Goal: Task Accomplishment & Management: Use online tool/utility

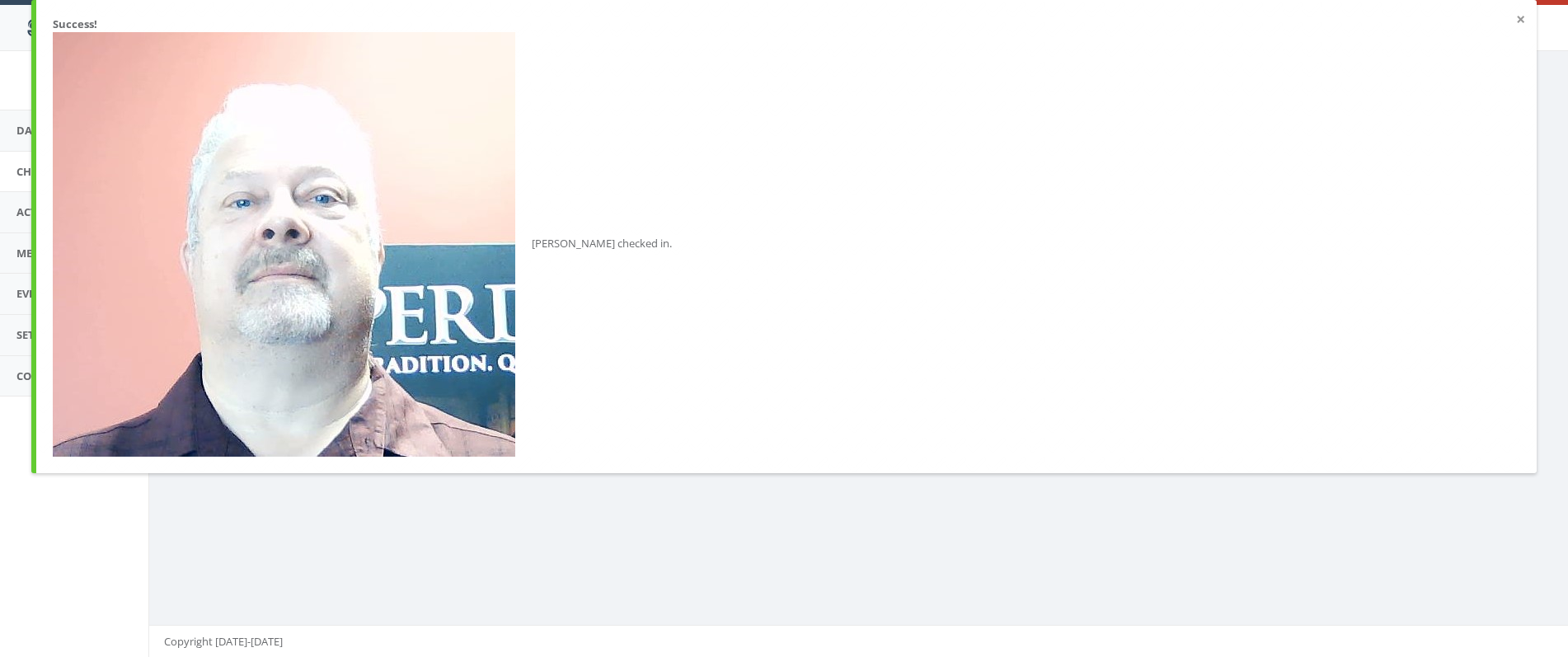
click at [1519, 22] on button "×" at bounding box center [1519, 19] width 9 height 16
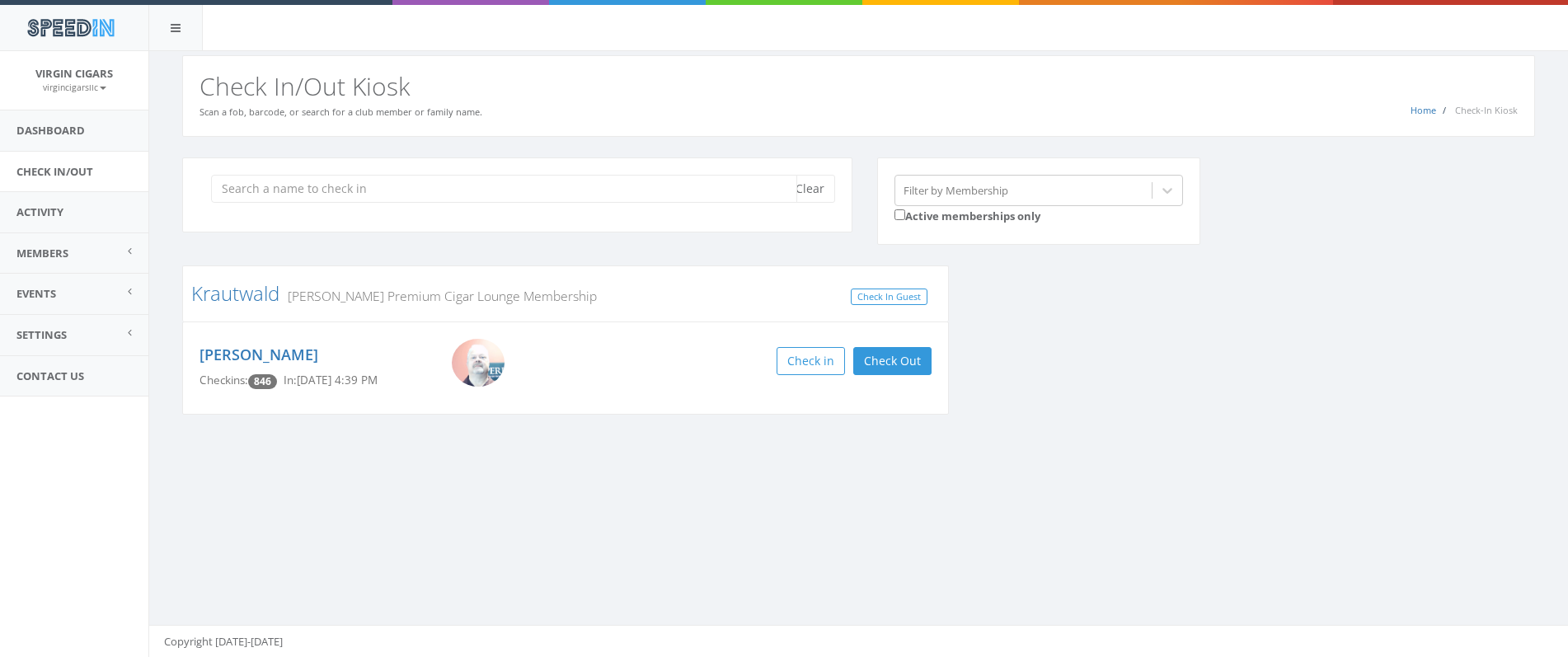
click at [495, 190] on input "search" at bounding box center [504, 188] width 586 height 28
type input "just"
click at [911, 361] on button "Check in" at bounding box center [897, 361] width 69 height 28
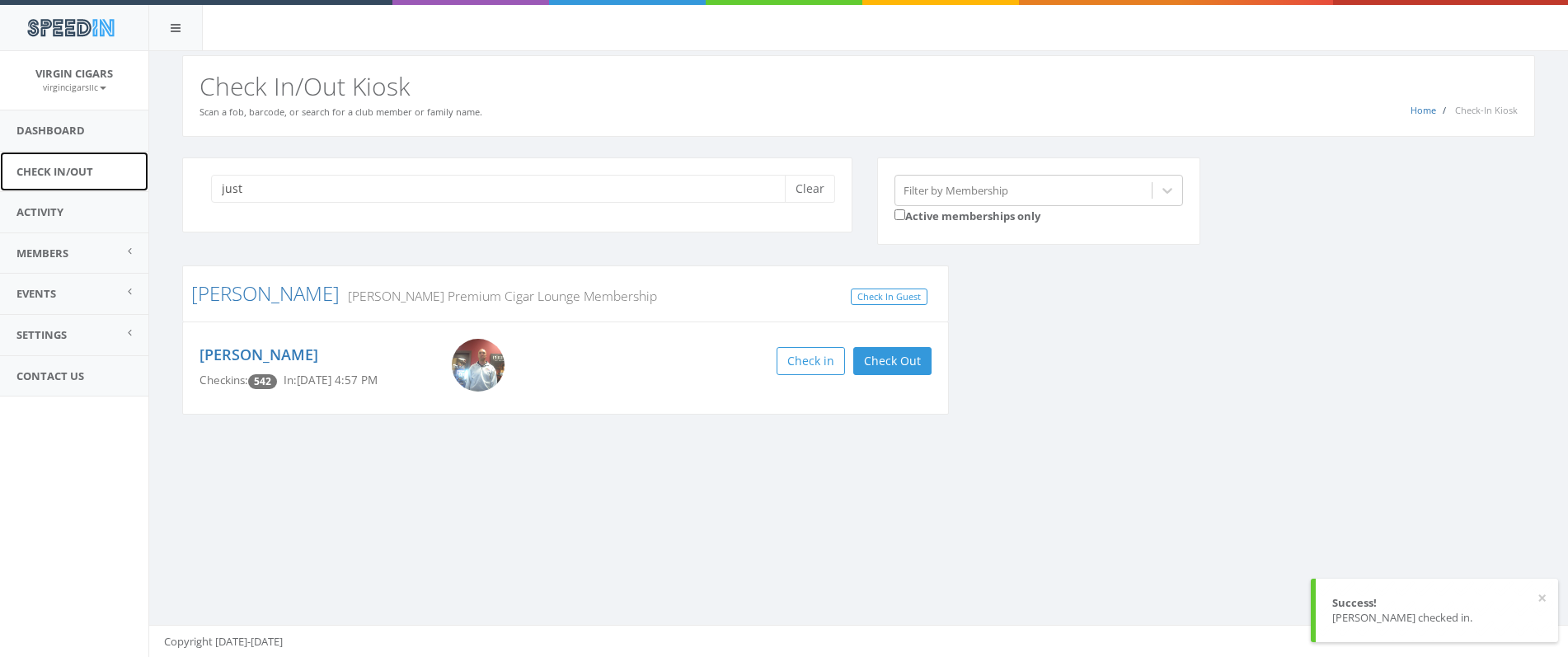
click at [85, 172] on link "Check In/Out" at bounding box center [74, 172] width 148 height 41
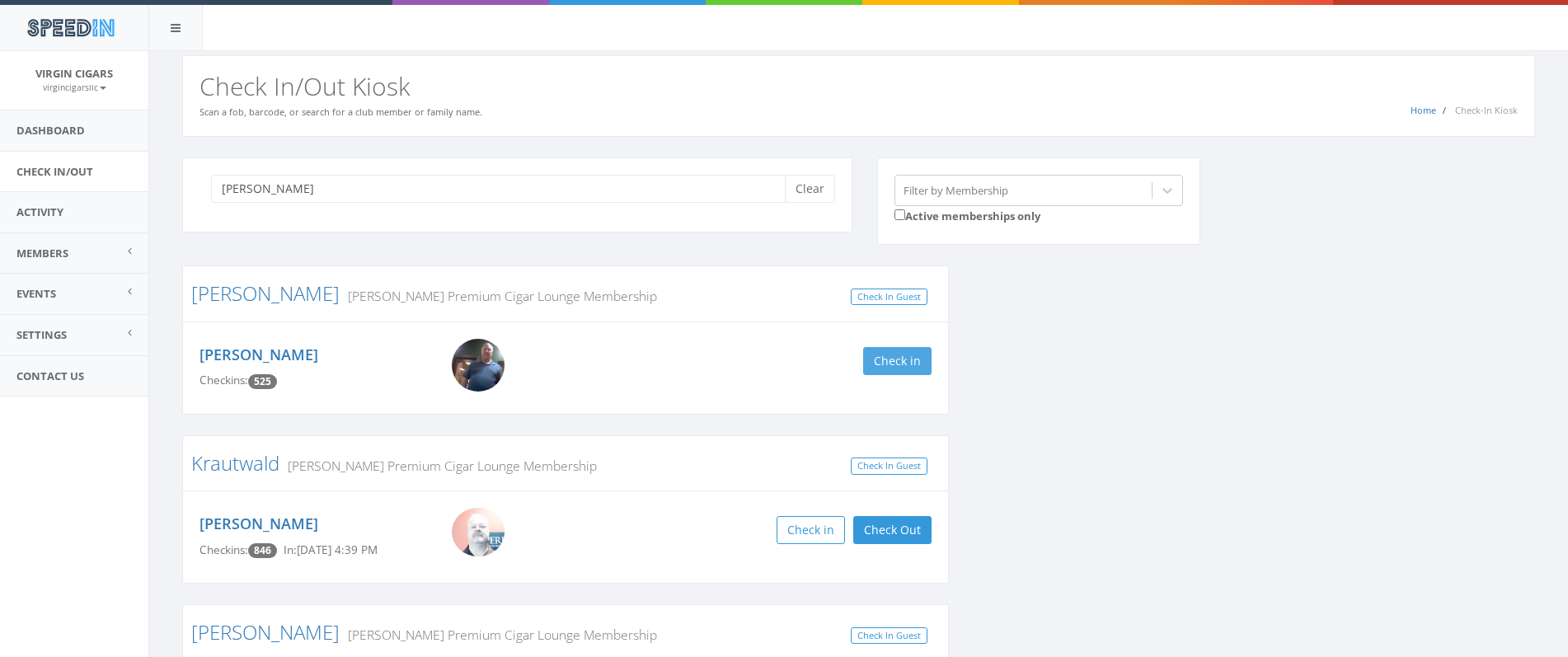
type input "[PERSON_NAME]"
drag, startPoint x: 874, startPoint y: 357, endPoint x: 861, endPoint y: 354, distance: 13.3
click at [873, 354] on button "Check in" at bounding box center [897, 361] width 69 height 28
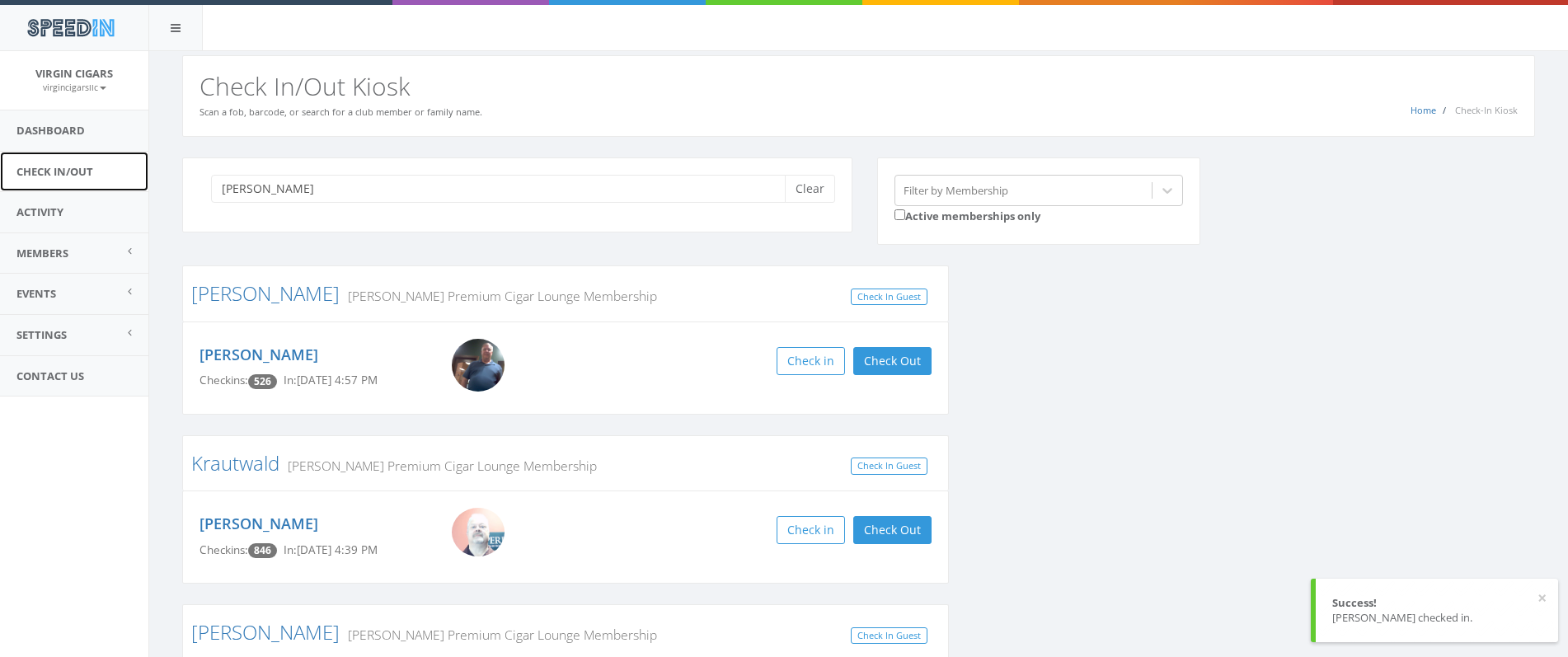
click at [61, 173] on link "Check In/Out" at bounding box center [74, 172] width 148 height 41
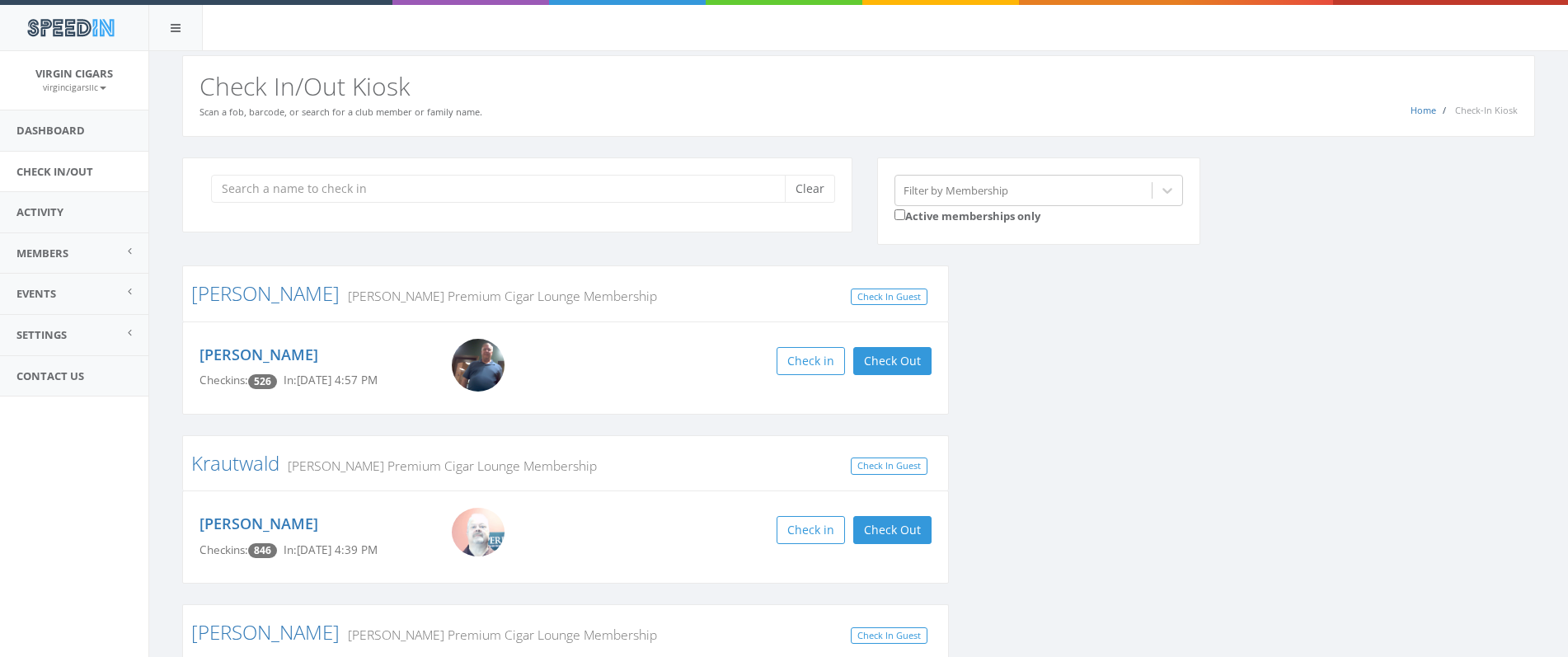
click at [306, 187] on input "search" at bounding box center [504, 188] width 586 height 28
type input "06314996"
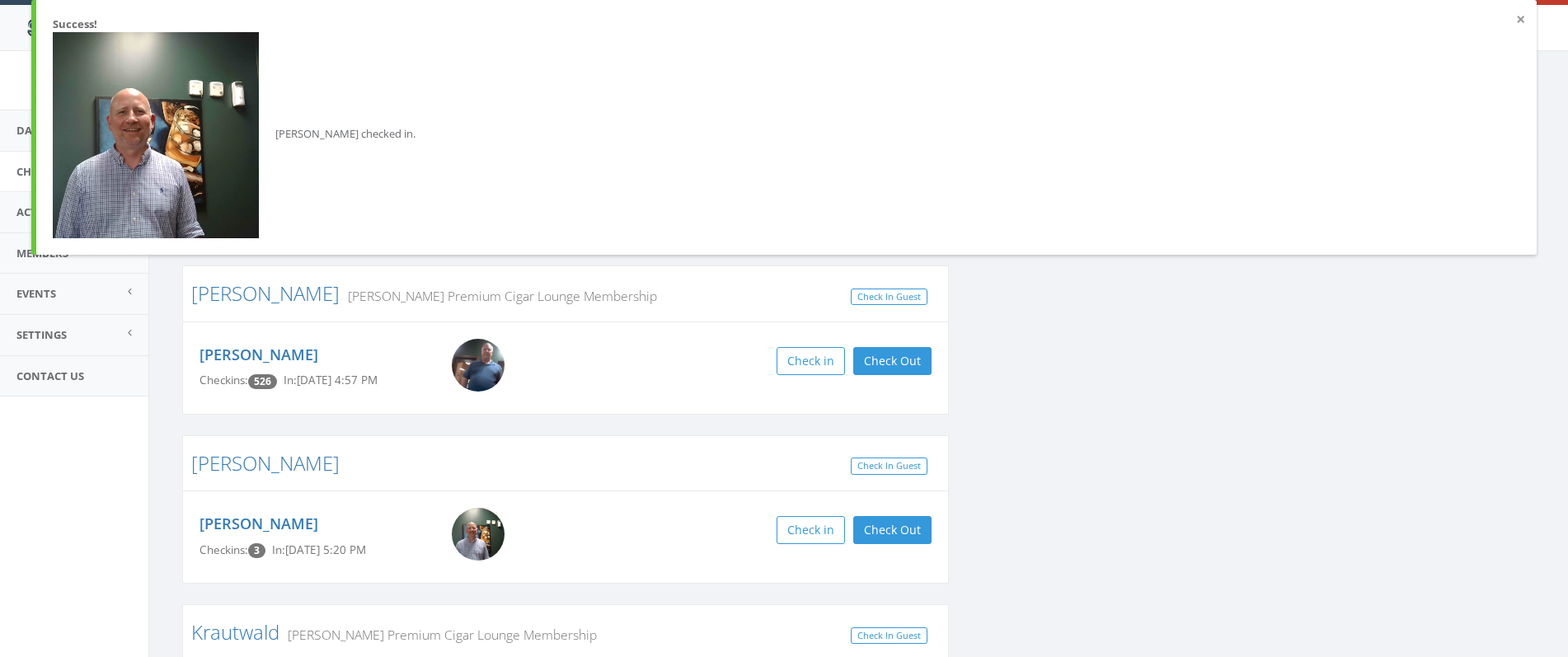
click at [1521, 24] on button "×" at bounding box center [1519, 19] width 9 height 16
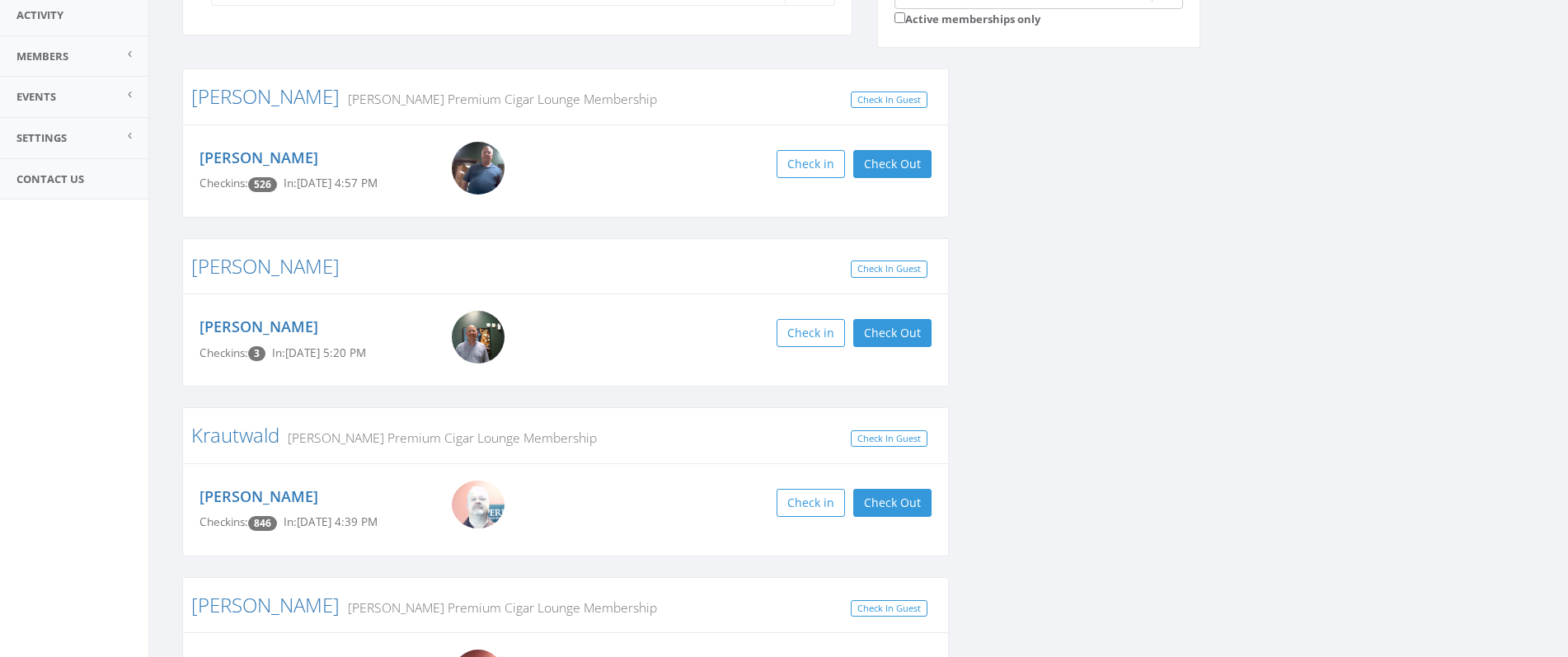
scroll to position [340, 0]
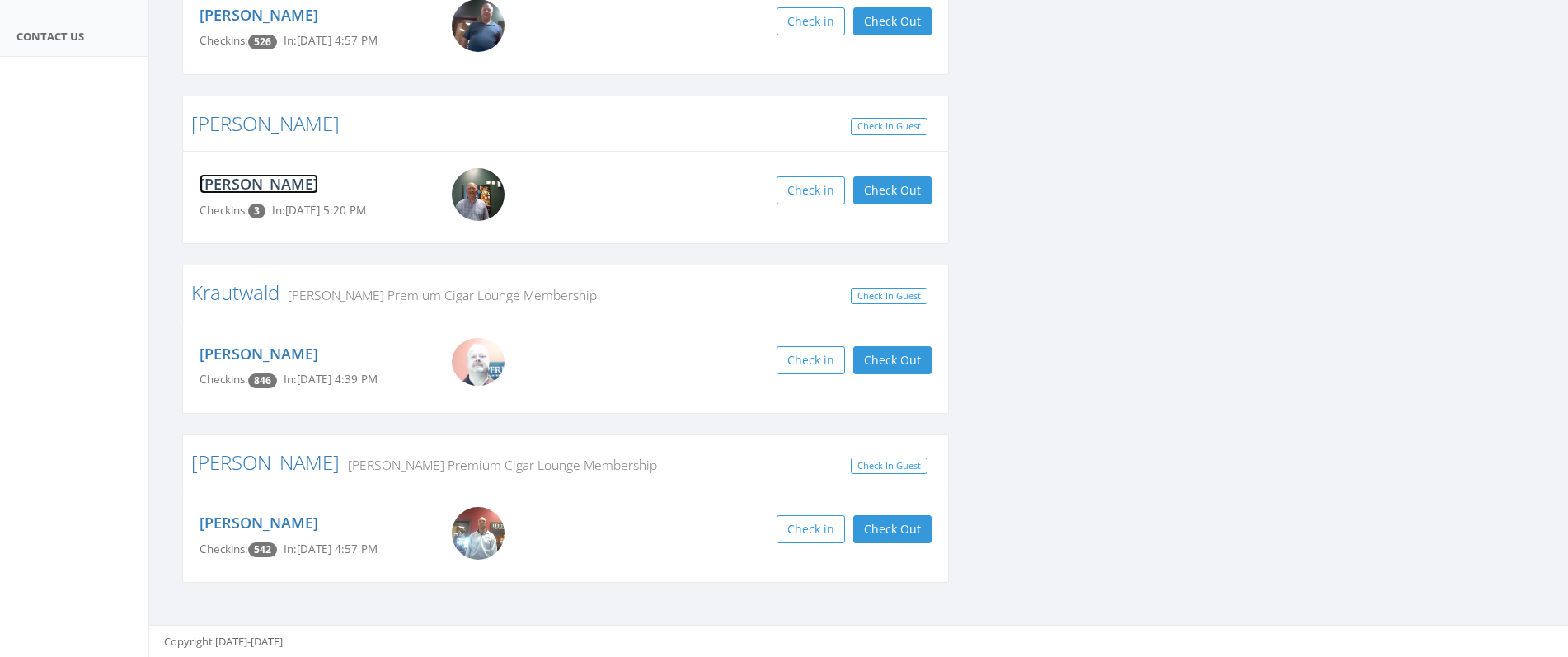
click at [236, 185] on link "[PERSON_NAME]" at bounding box center [259, 183] width 118 height 19
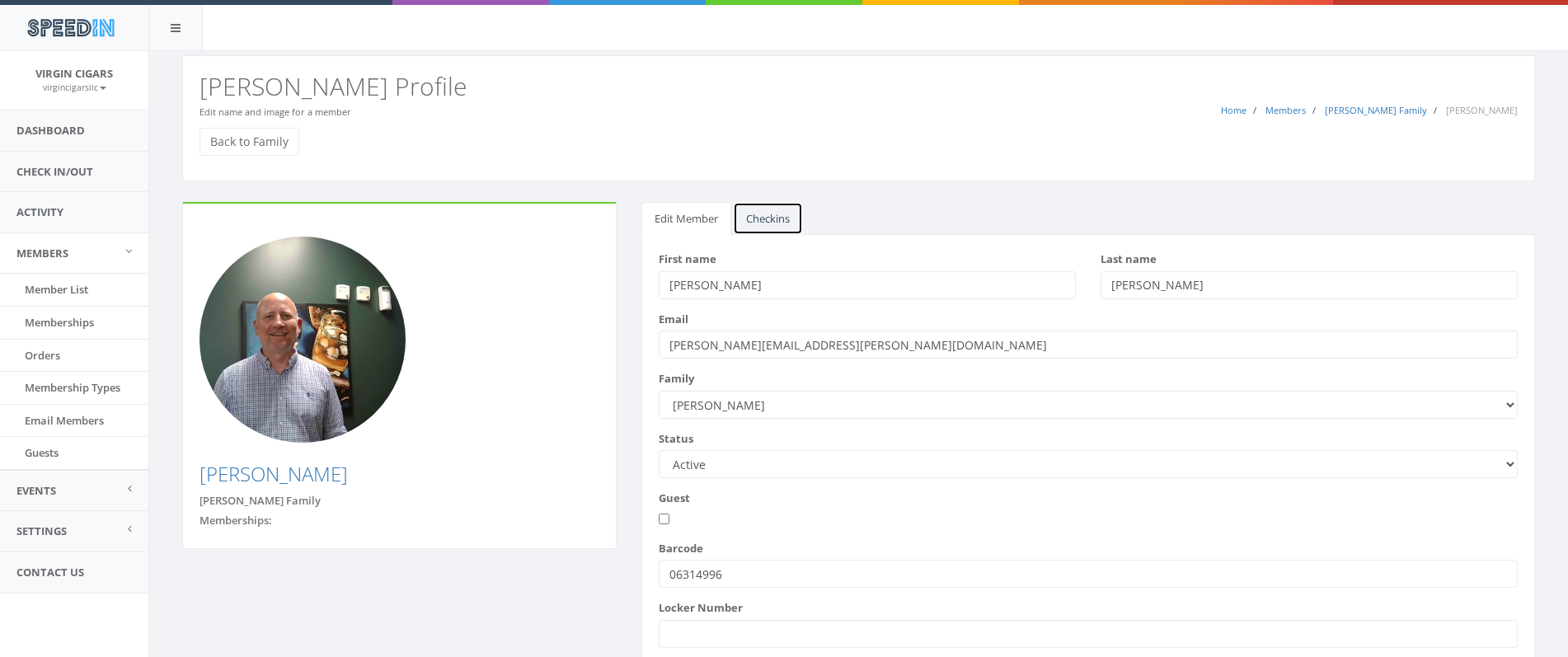
click at [782, 221] on link "Checkins" at bounding box center [768, 218] width 70 height 34
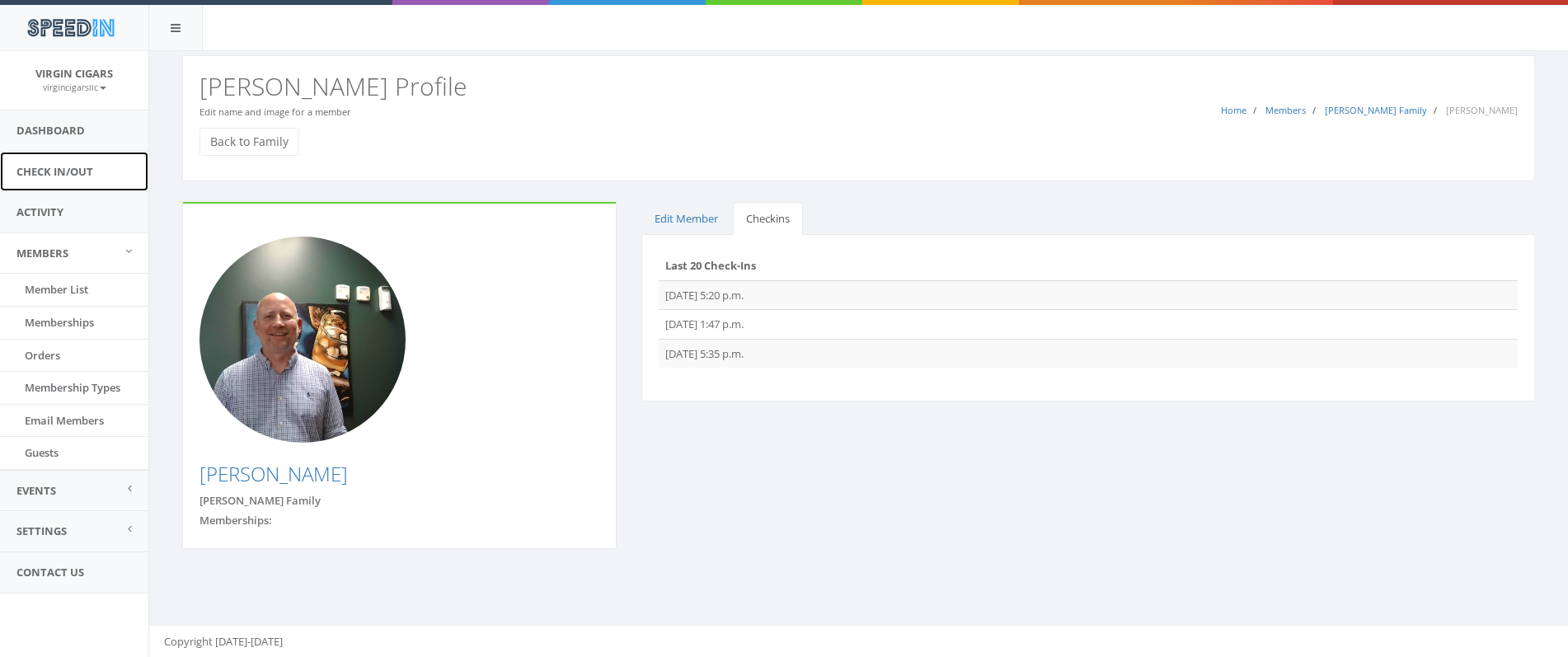
click at [40, 172] on link "Check In/Out" at bounding box center [74, 172] width 148 height 41
